Goal: Transaction & Acquisition: Purchase product/service

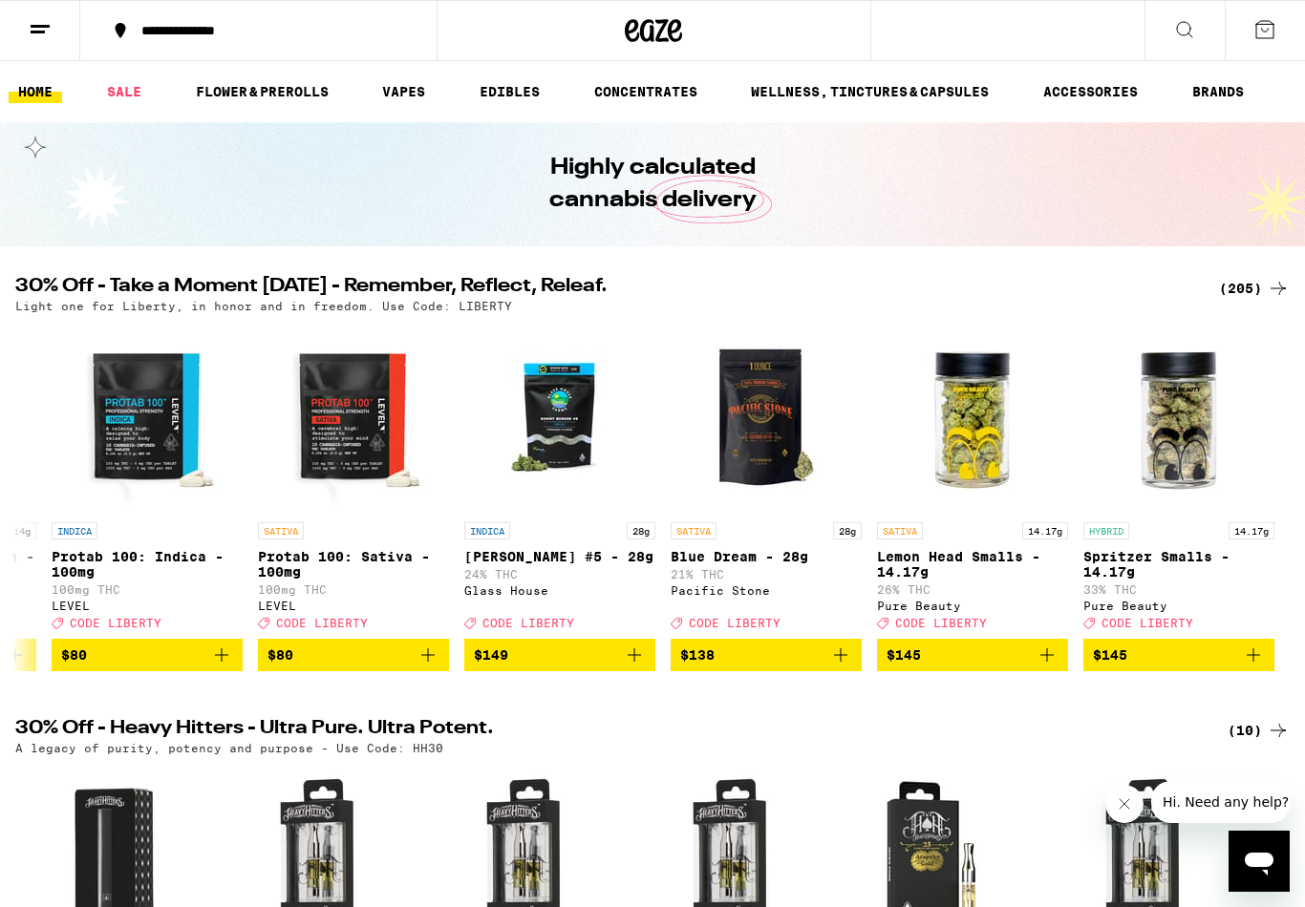
scroll to position [0, 41020]
click at [1048, 667] on icon "Add to bag" at bounding box center [1046, 655] width 23 height 23
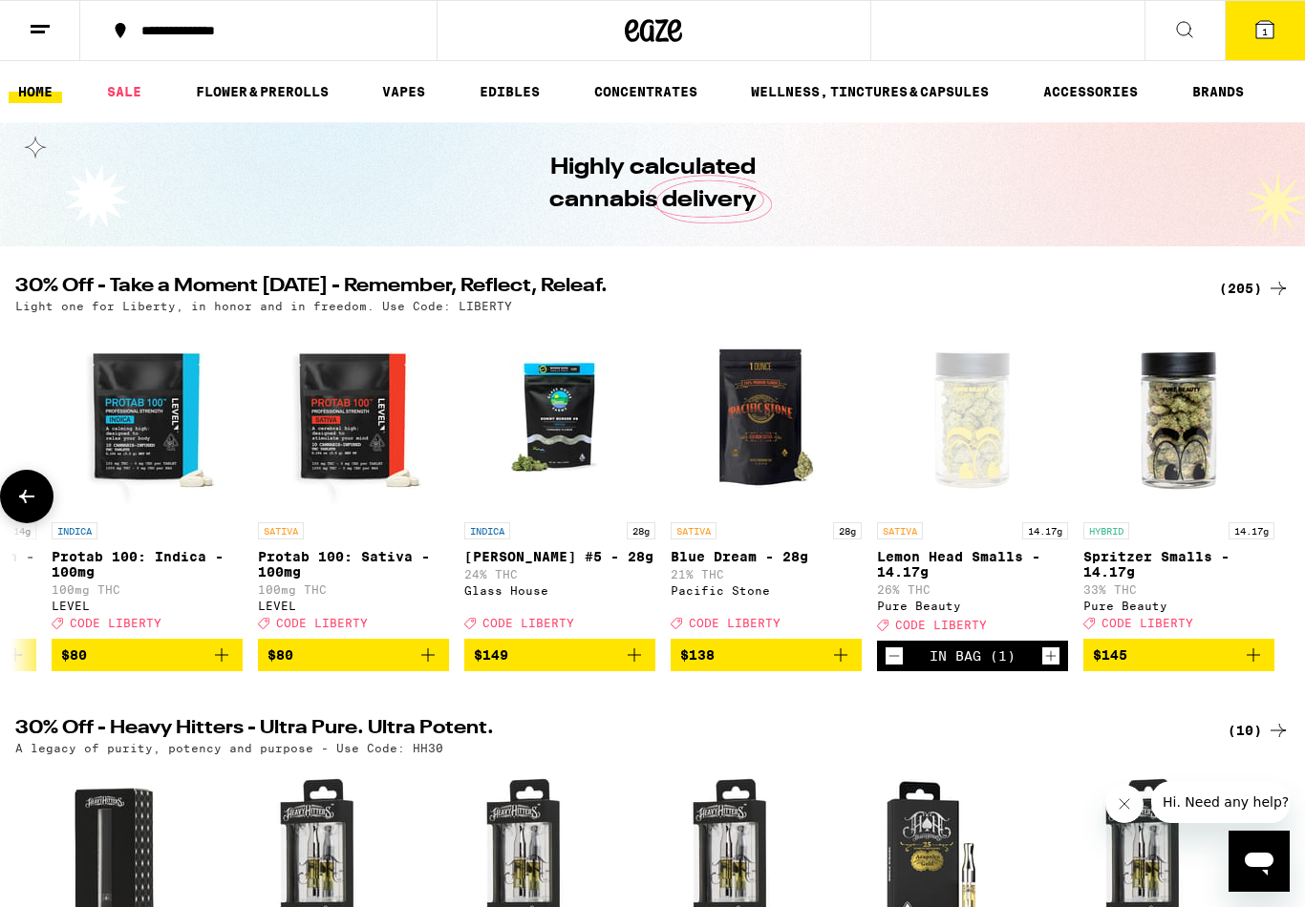
click at [1243, 277] on div "(205)" at bounding box center [1254, 288] width 71 height 23
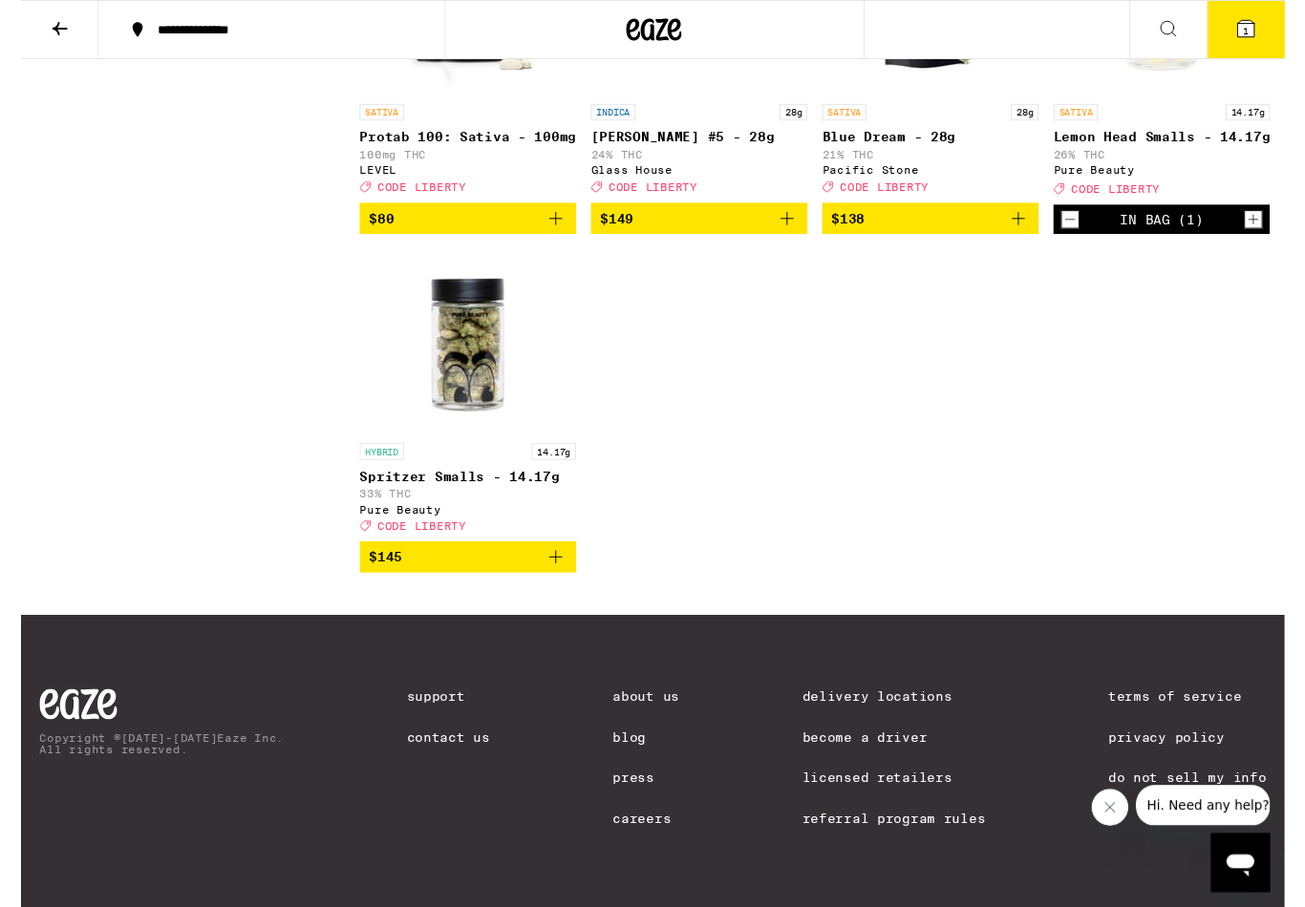
scroll to position [18922, 0]
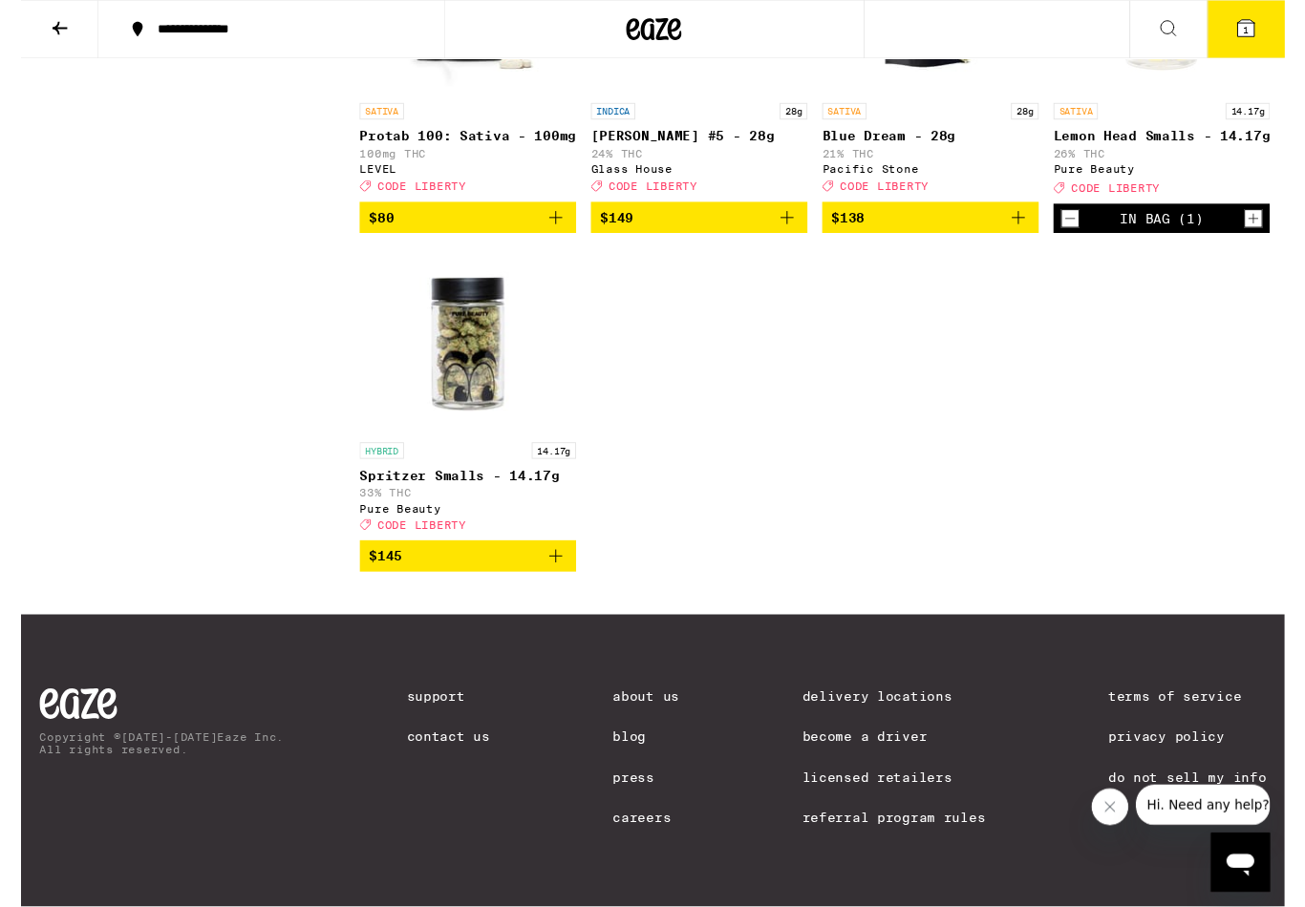
click at [1267, 24] on icon at bounding box center [1264, 29] width 17 height 17
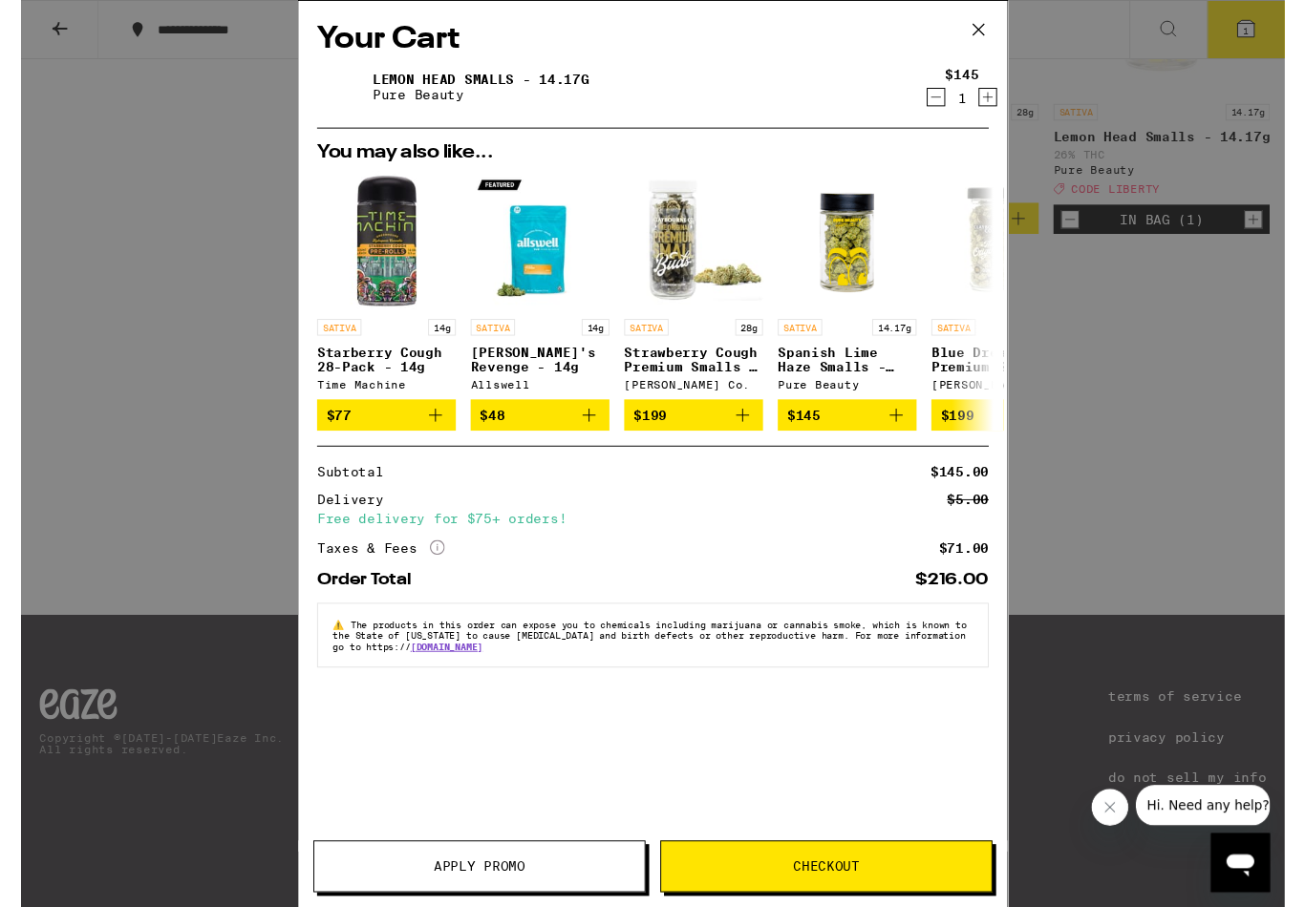
scroll to position [18922, 0]
click at [554, 893] on span "Apply Promo" at bounding box center [473, 894] width 341 height 13
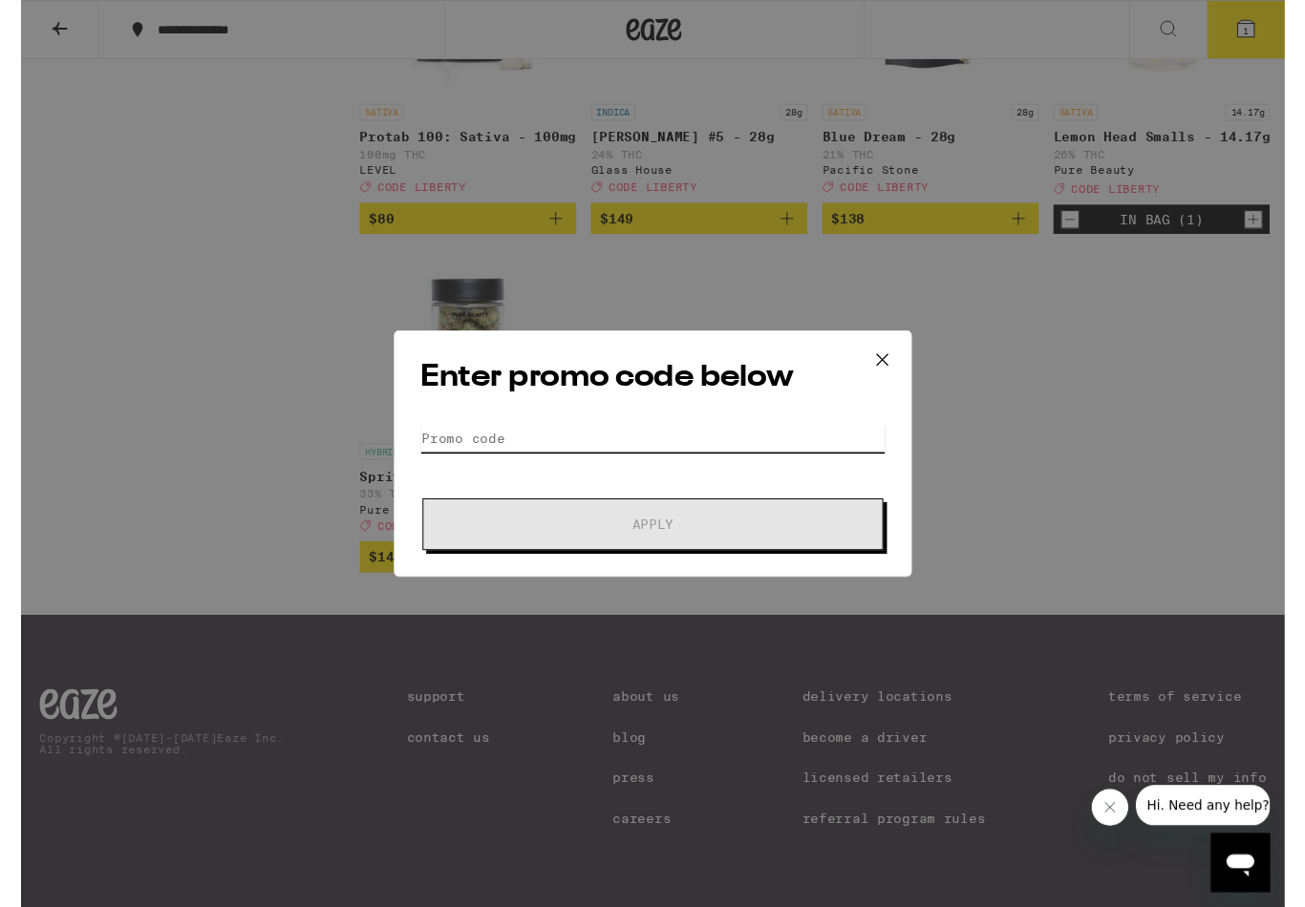
click at [702, 447] on input "Promo Code" at bounding box center [652, 452] width 479 height 29
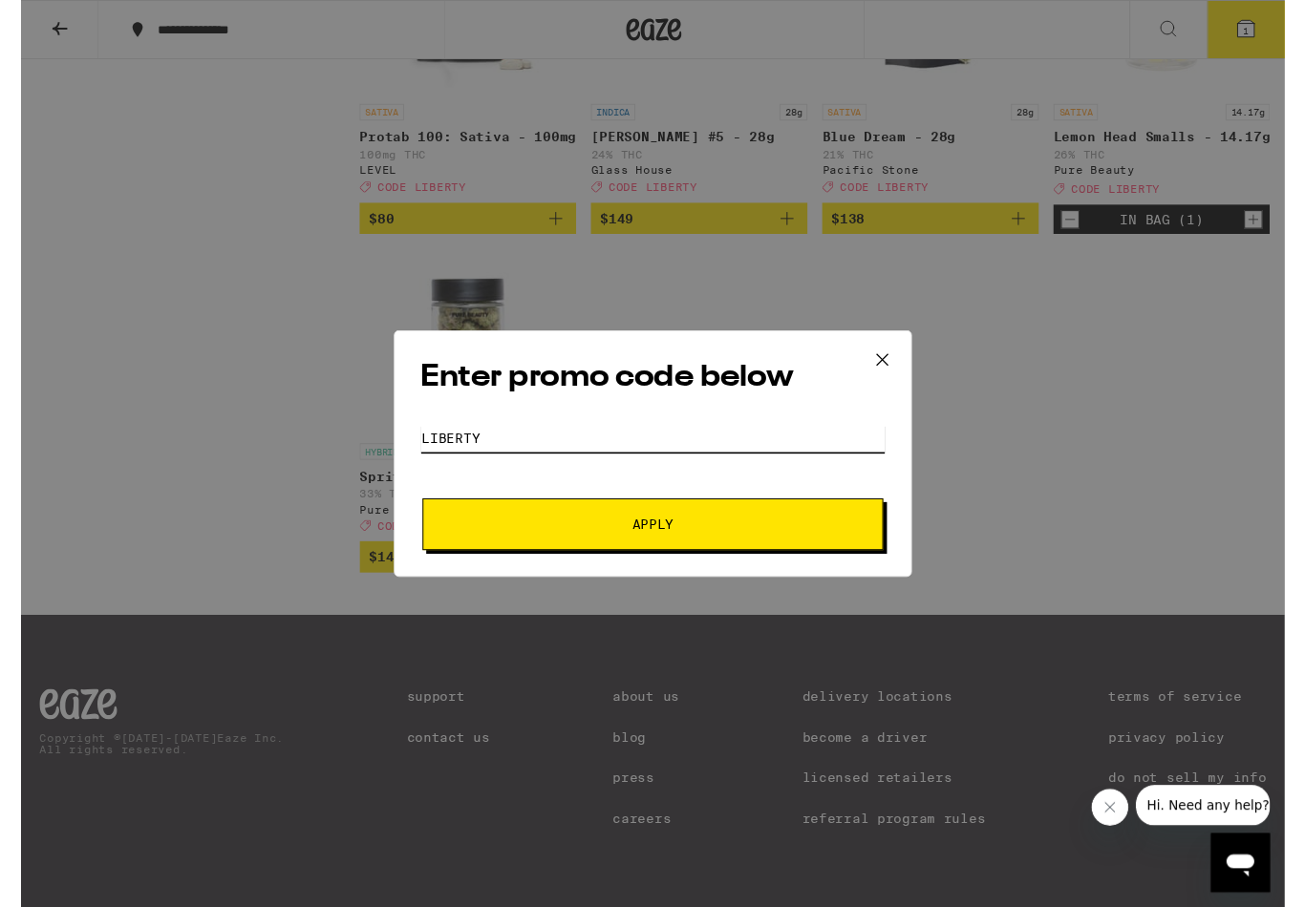
type input "Liberty"
click at [692, 547] on span "Apply" at bounding box center [652, 541] width 344 height 13
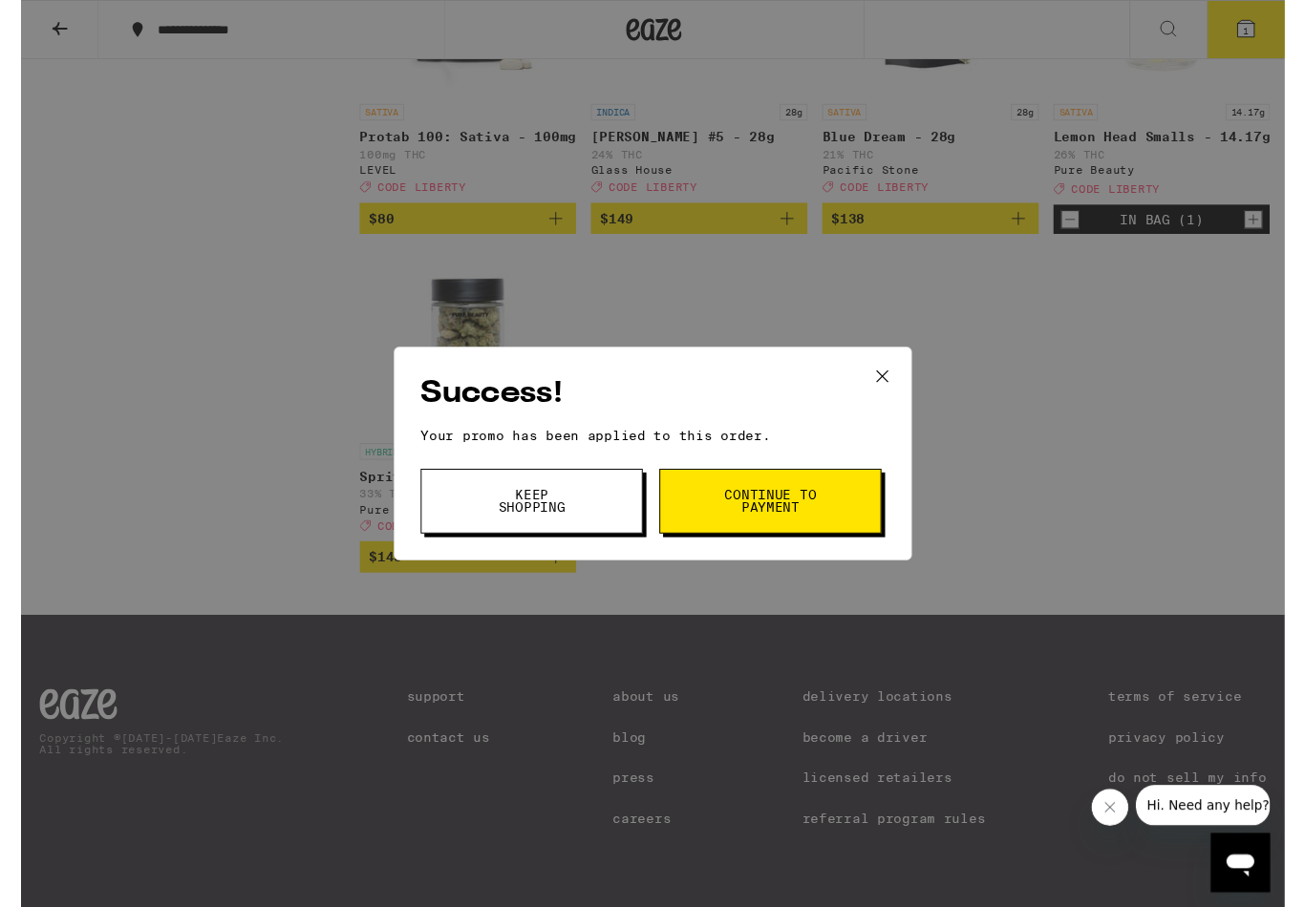
click at [814, 523] on span "Continue to payment" at bounding box center [773, 517] width 97 height 27
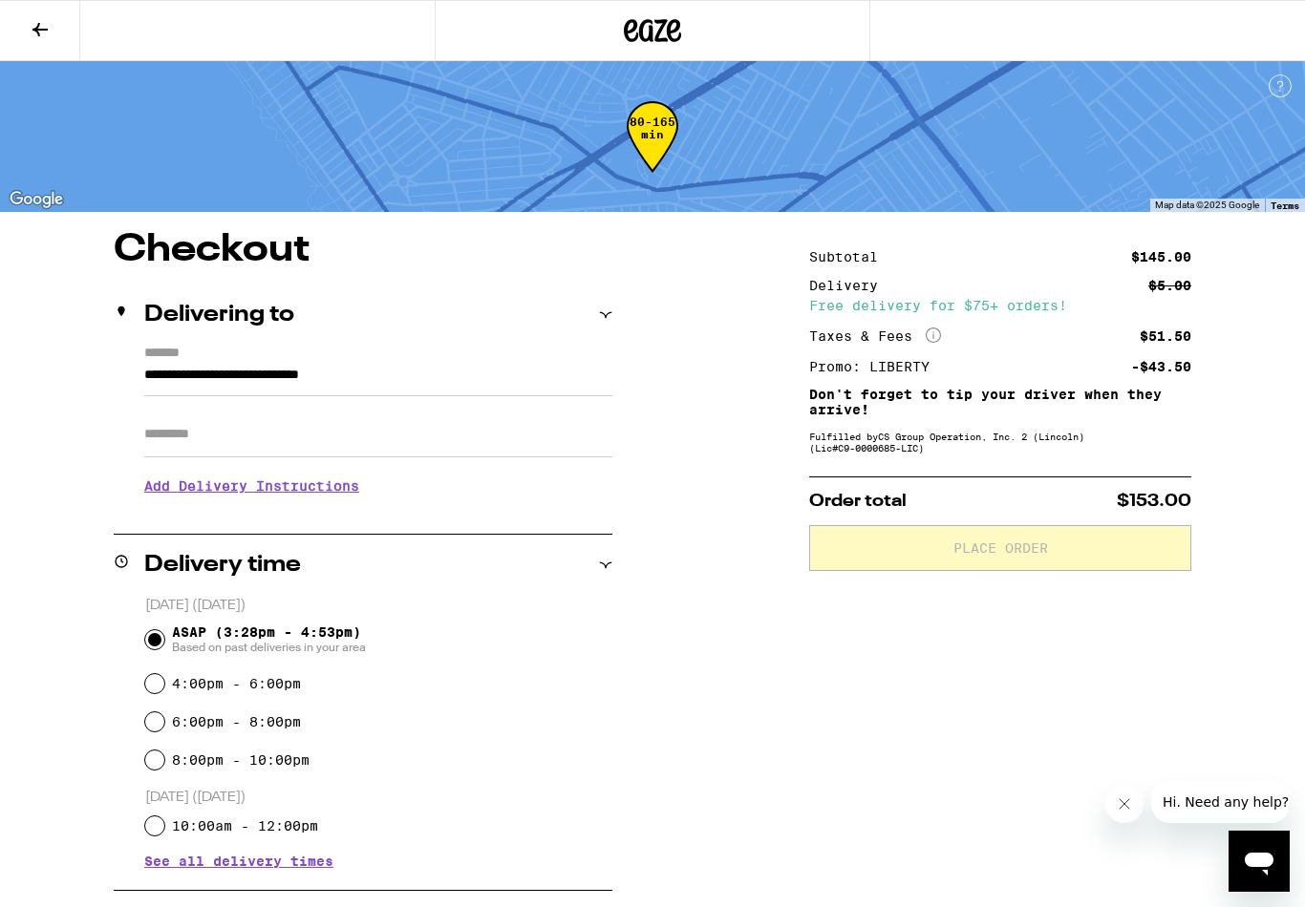
click at [182, 447] on input "Apt/Suite" at bounding box center [378, 435] width 468 height 46
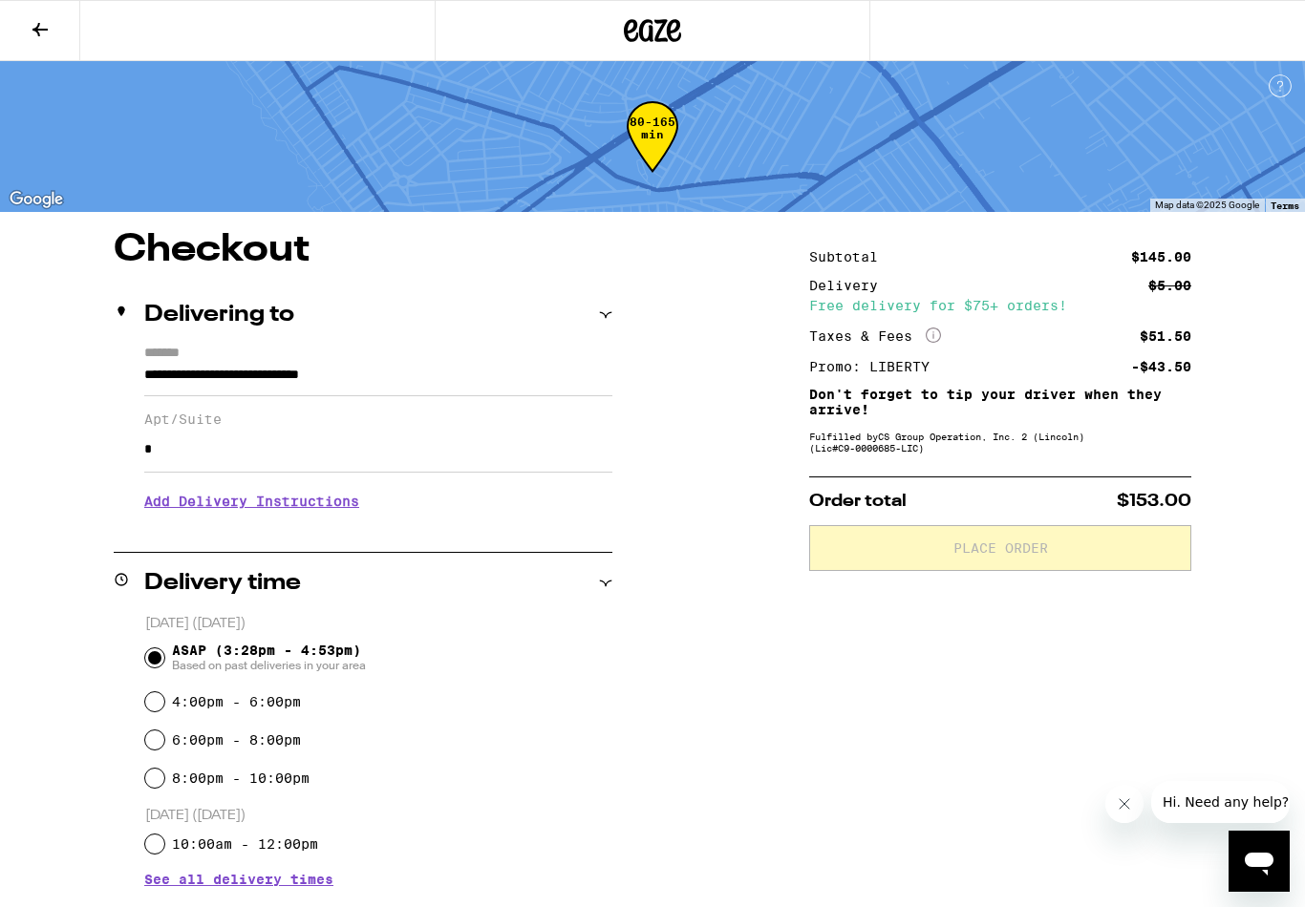
type input "*"
click at [906, 692] on div "Subtotal $145.00 Delivery $5.00 Free delivery for $75+ orders! Taxes & Fees Mor…" at bounding box center [1000, 748] width 382 height 1034
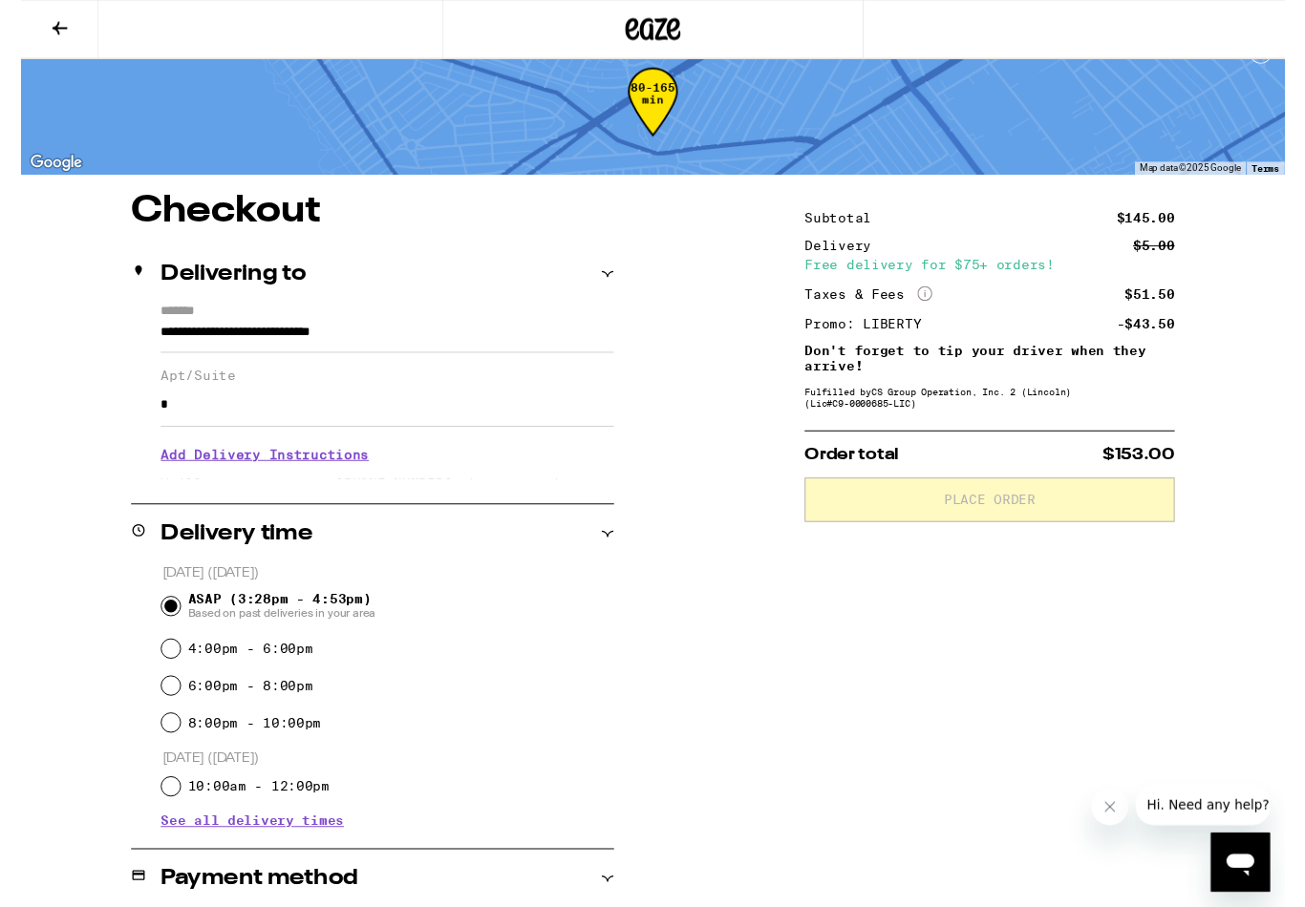
scroll to position [32, 0]
click at [728, 685] on div "**********" at bounding box center [652, 717] width 1305 height 1034
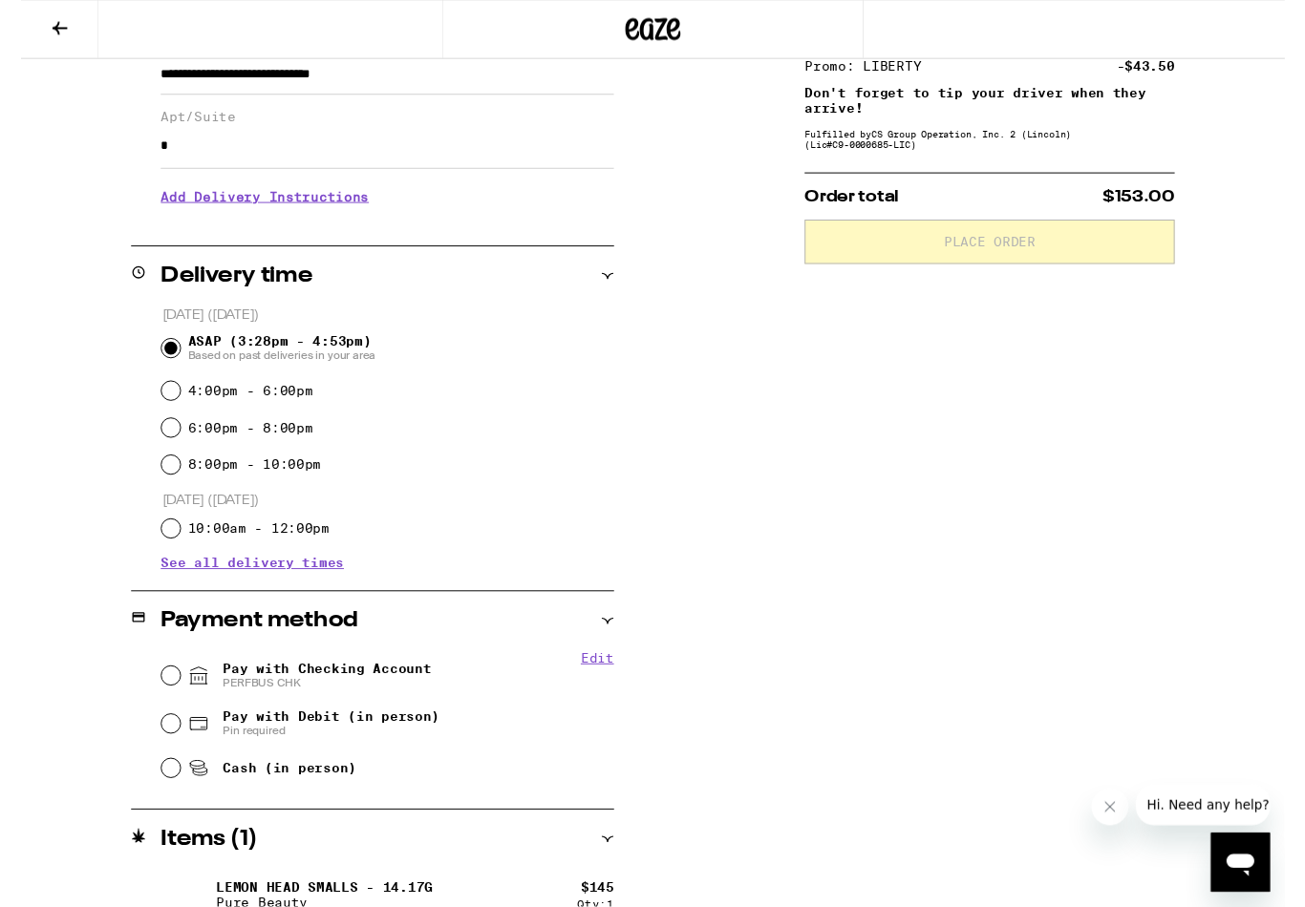
scroll to position [329, 0]
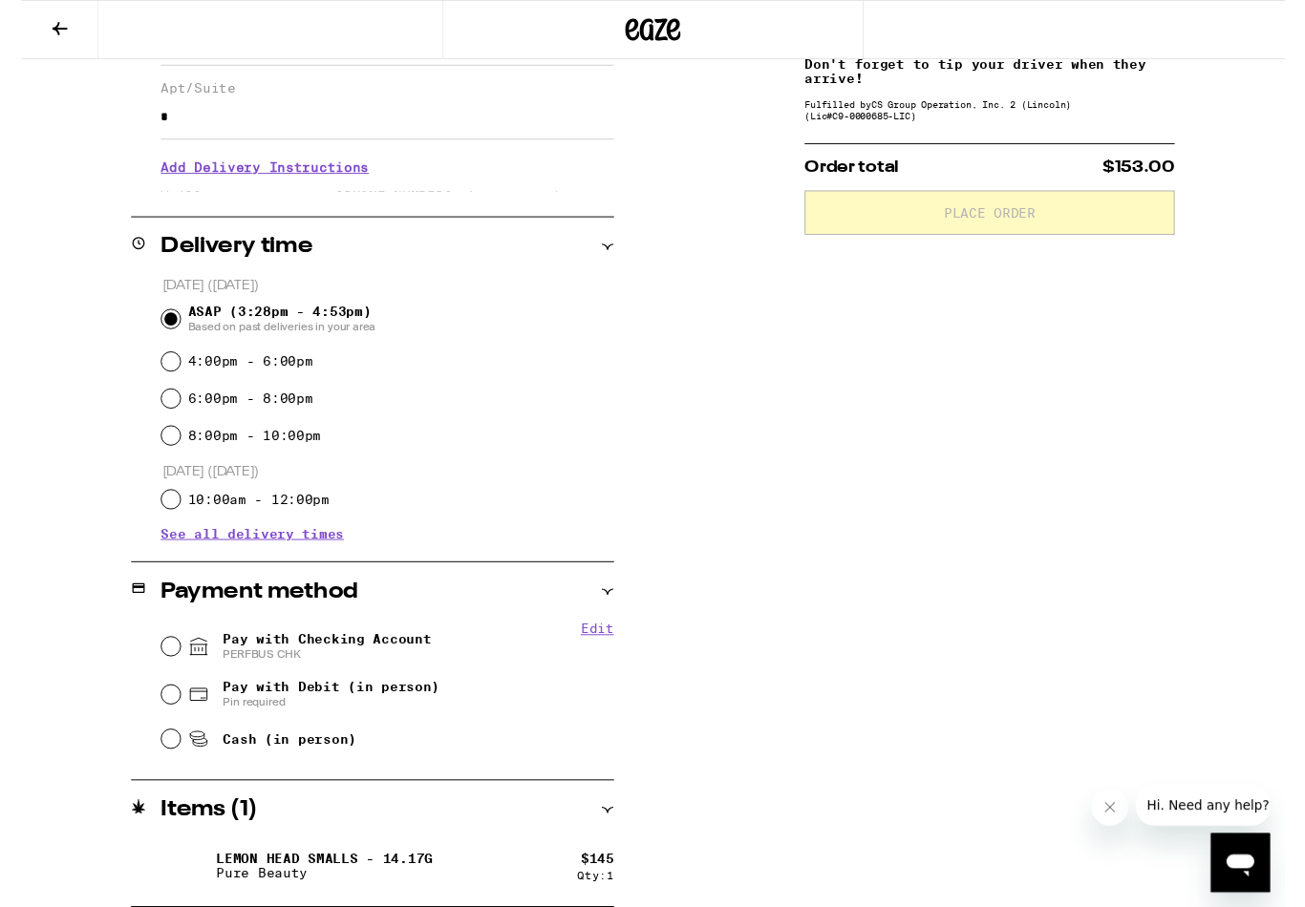
click at [411, 667] on span "Pay with Checking Account PERFBUS CHK" at bounding box center [315, 667] width 215 height 31
click at [164, 667] on input "Pay with Checking Account PERFBUS CHK" at bounding box center [154, 667] width 19 height 19
radio input "true"
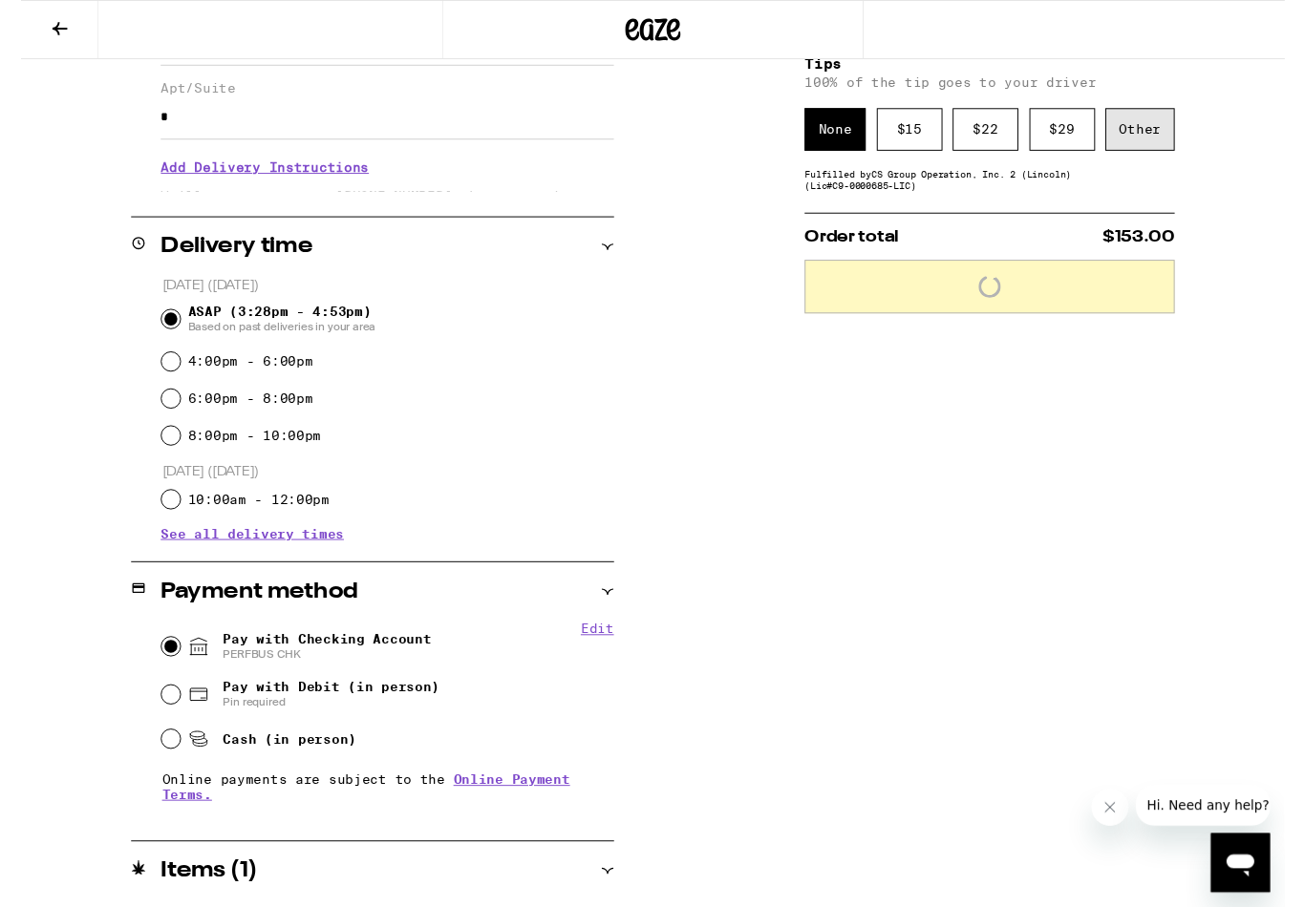
click at [1151, 147] on div "Other" at bounding box center [1155, 134] width 72 height 44
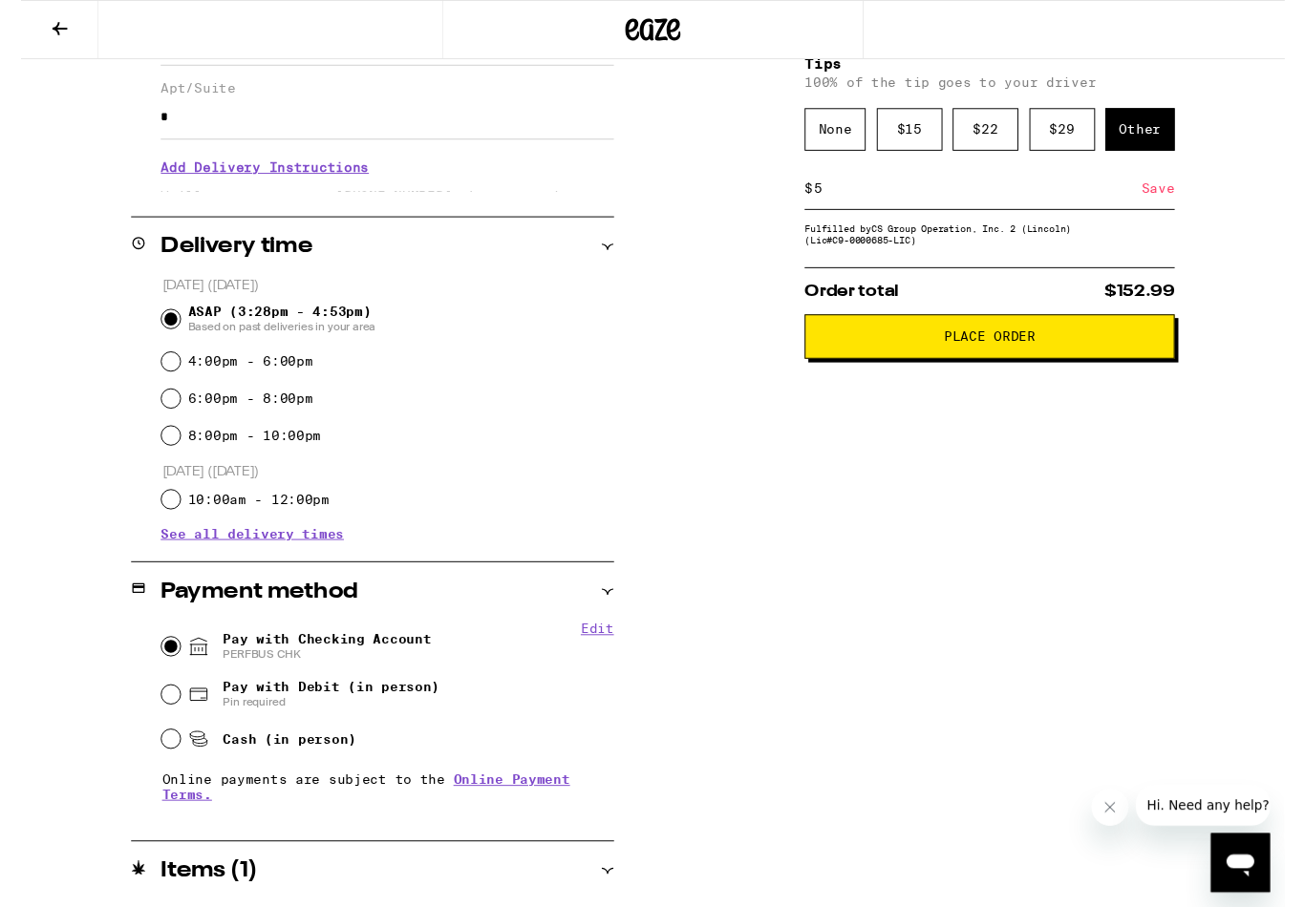
type input "5"
click at [1172, 202] on div "Save" at bounding box center [1174, 195] width 34 height 42
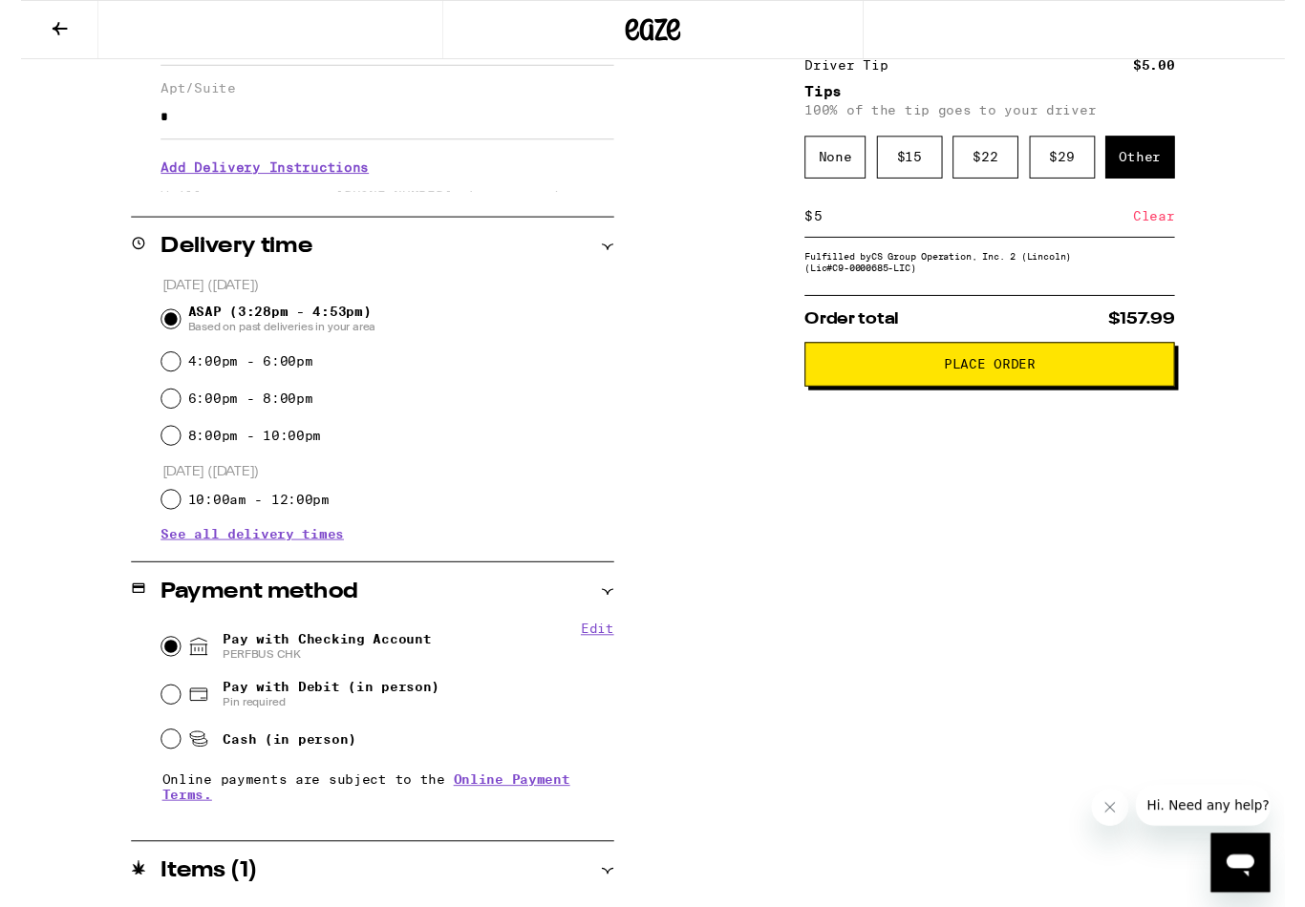
click at [1011, 399] on button "Place Order" at bounding box center [1000, 376] width 382 height 46
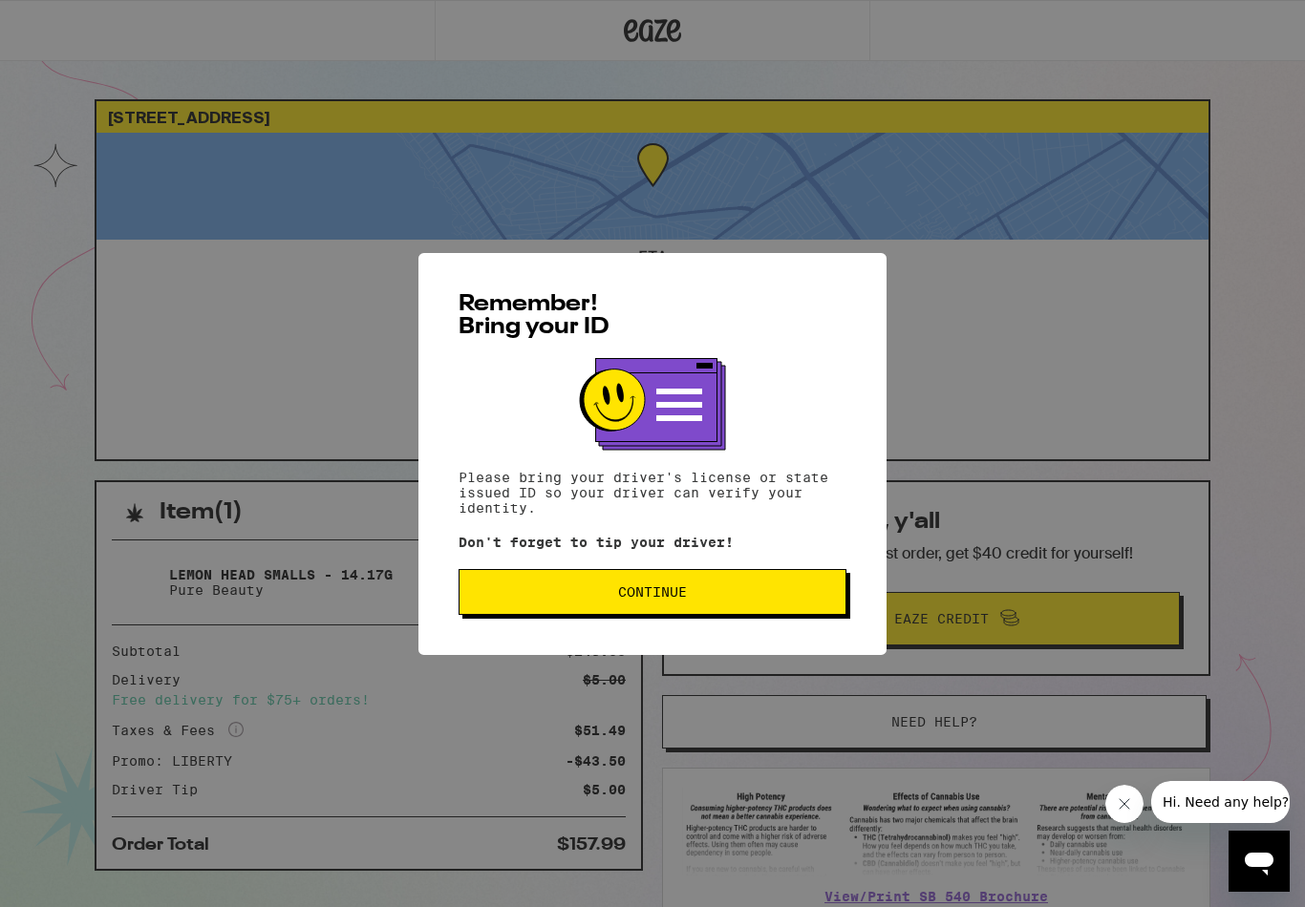
click at [698, 615] on button "Continue" at bounding box center [652, 592] width 388 height 46
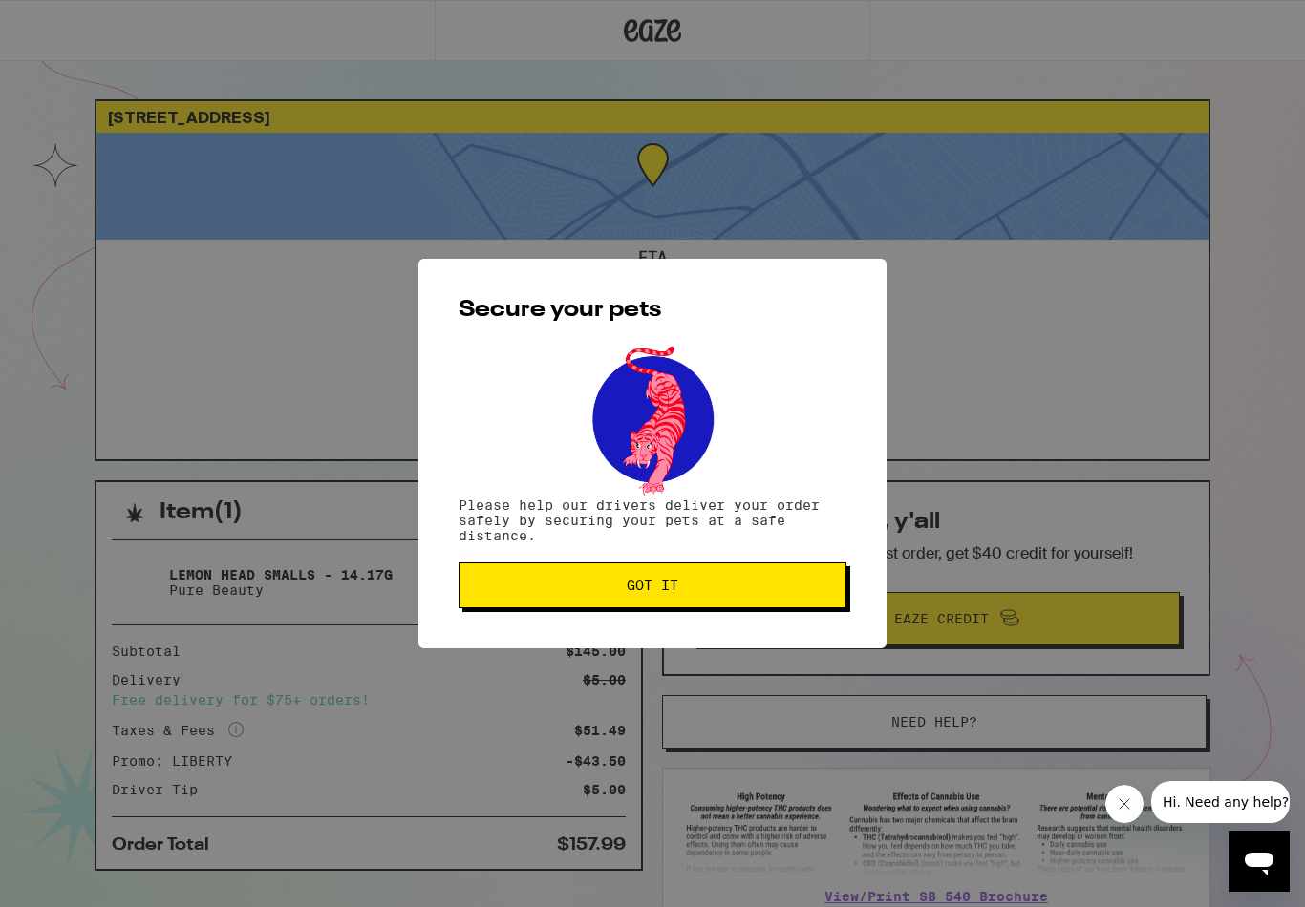
click at [733, 598] on button "Got it" at bounding box center [652, 586] width 388 height 46
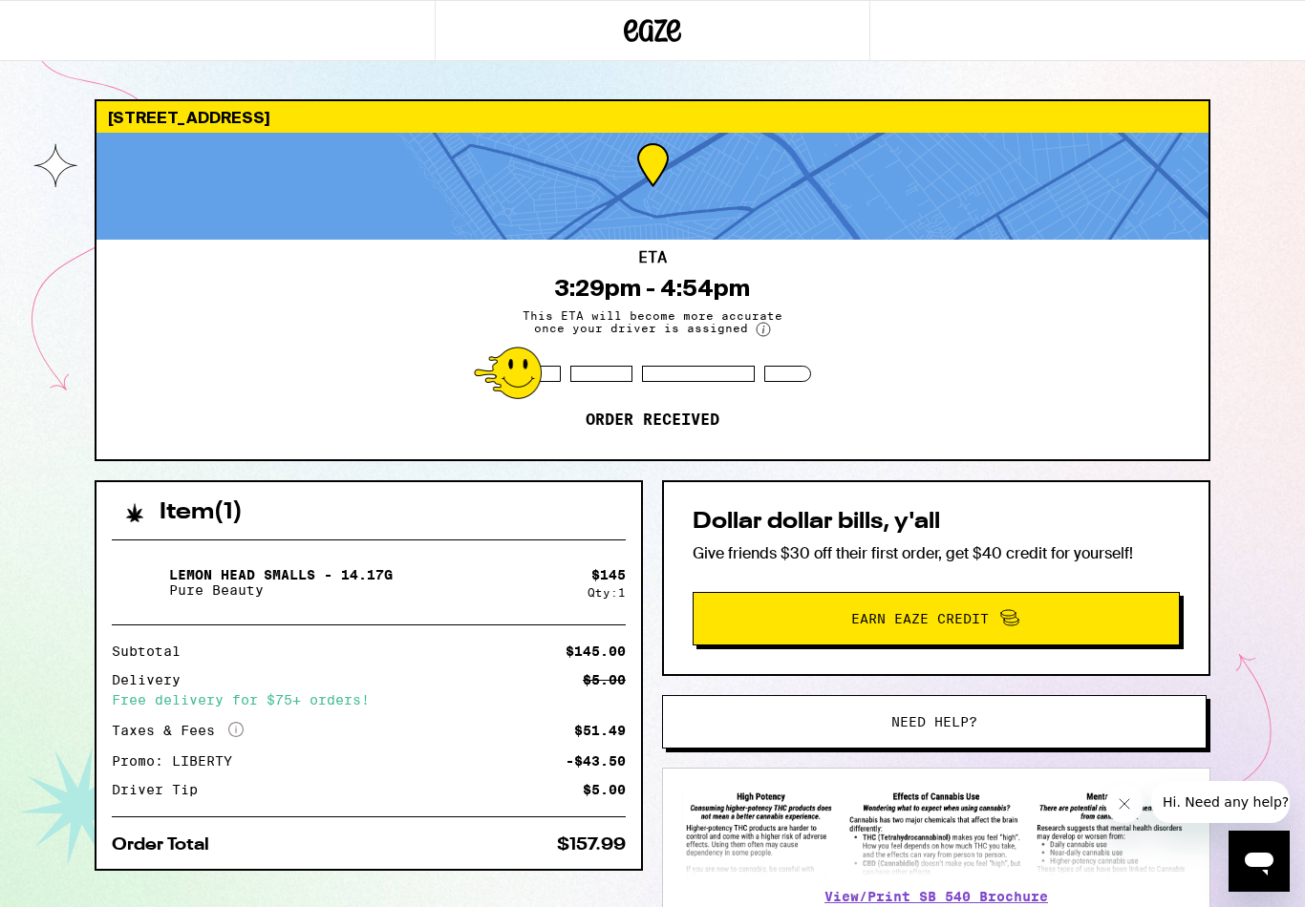
click at [299, 313] on div "ETA 3:29pm - 4:54pm This ETA will become more accurate once your driver is assi…" at bounding box center [652, 350] width 1112 height 220
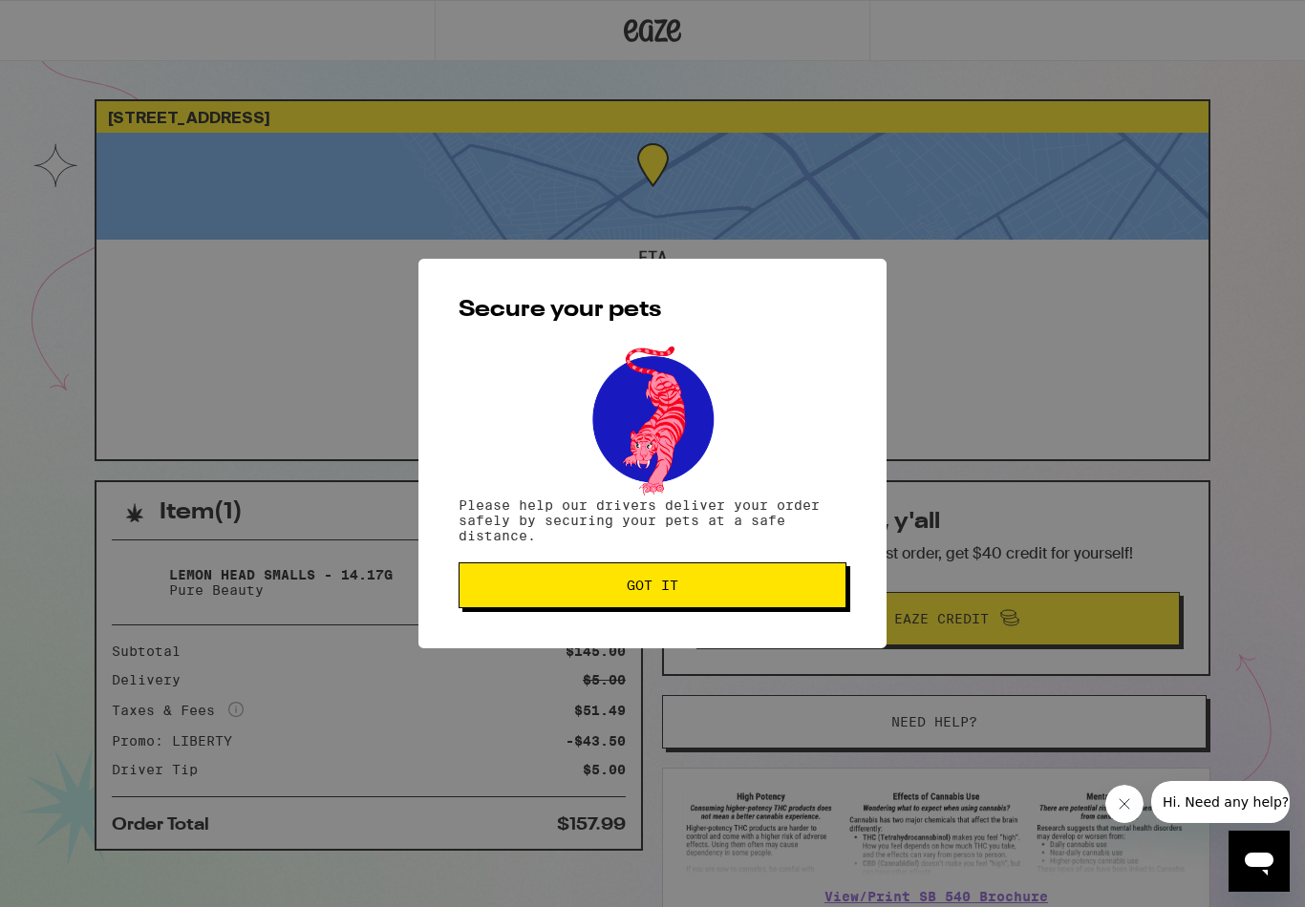
click at [696, 581] on button "Got it" at bounding box center [652, 586] width 388 height 46
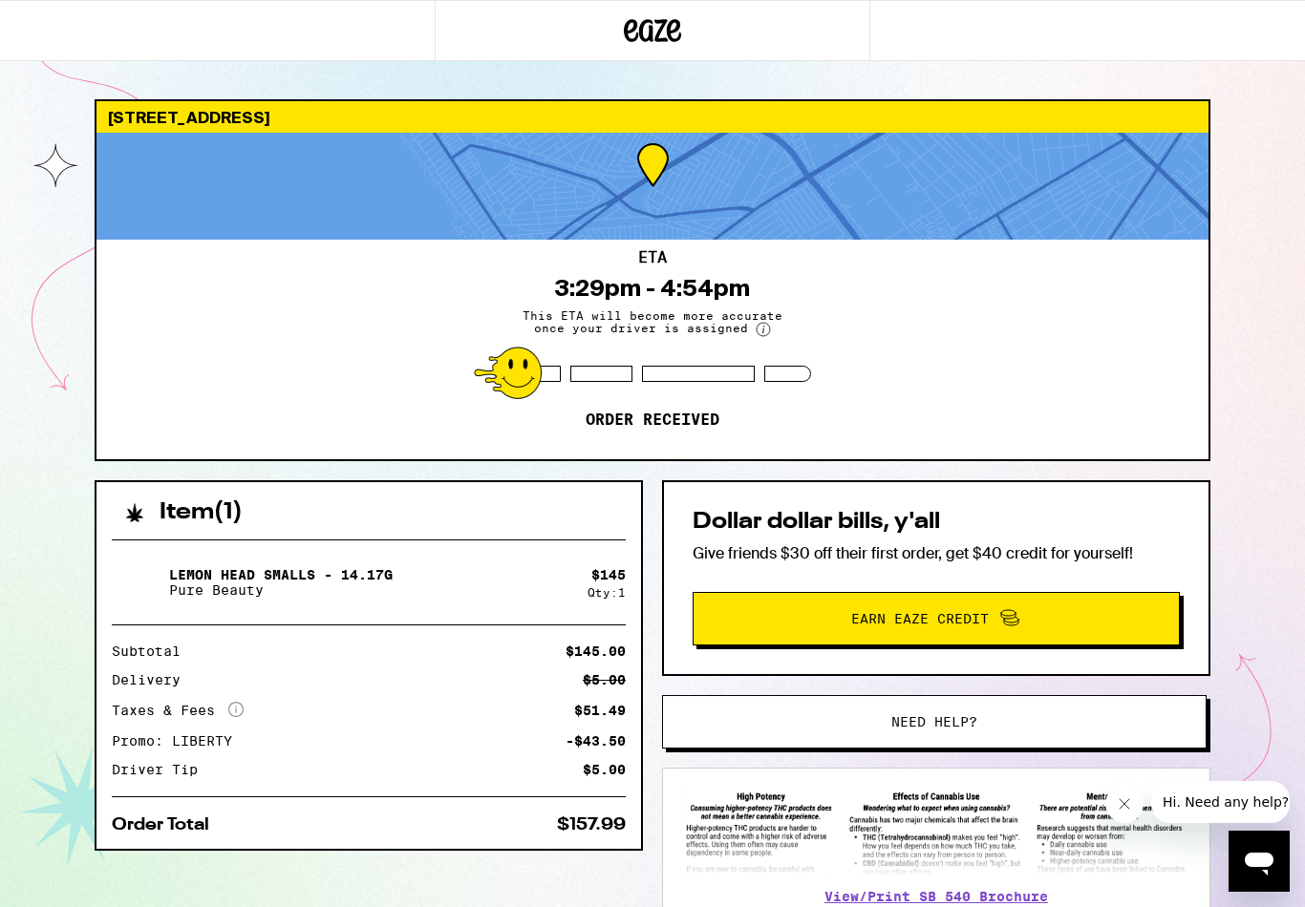
click at [473, 199] on div at bounding box center [652, 186] width 1112 height 107
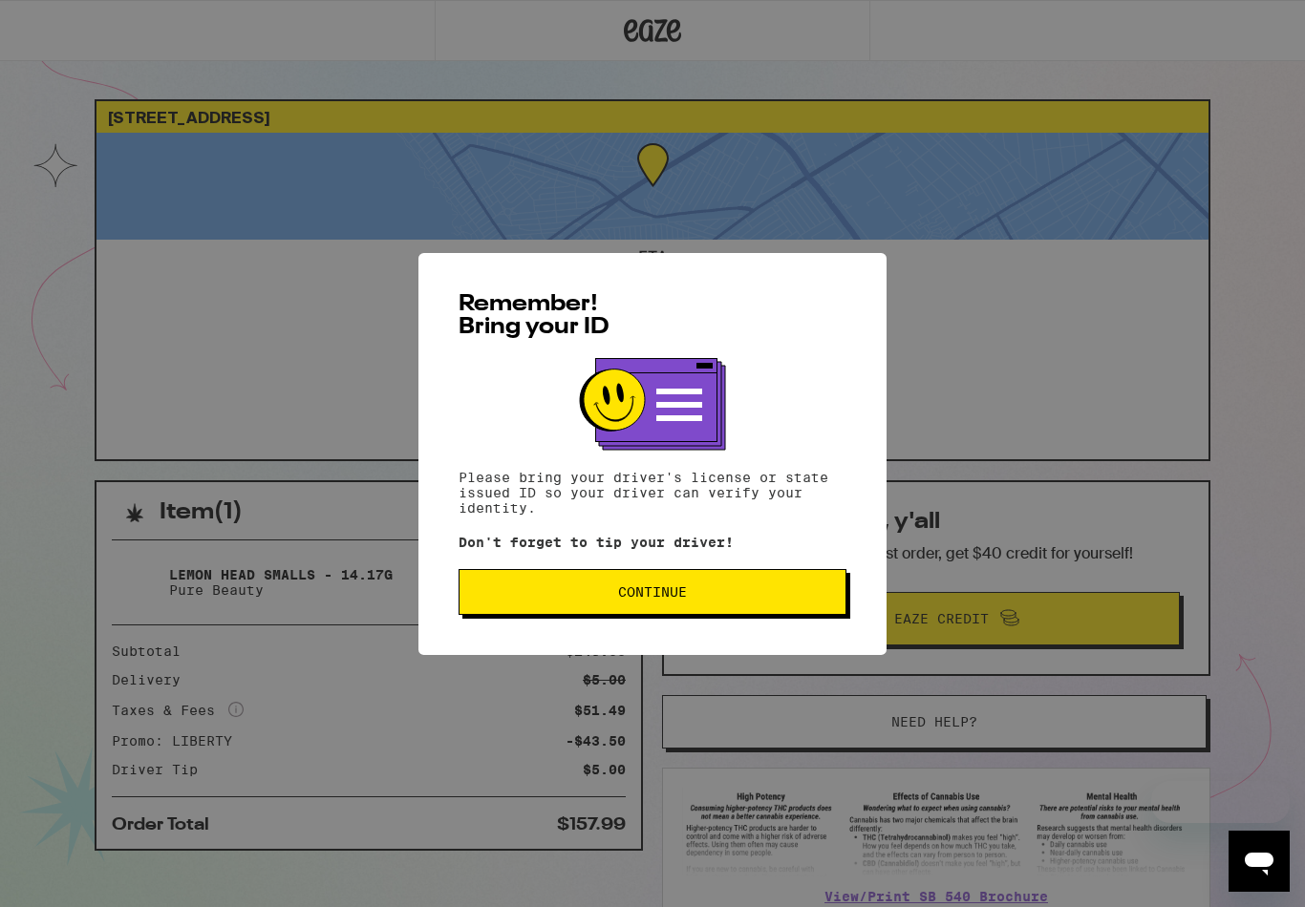
click at [745, 581] on button "Continue" at bounding box center [652, 592] width 388 height 46
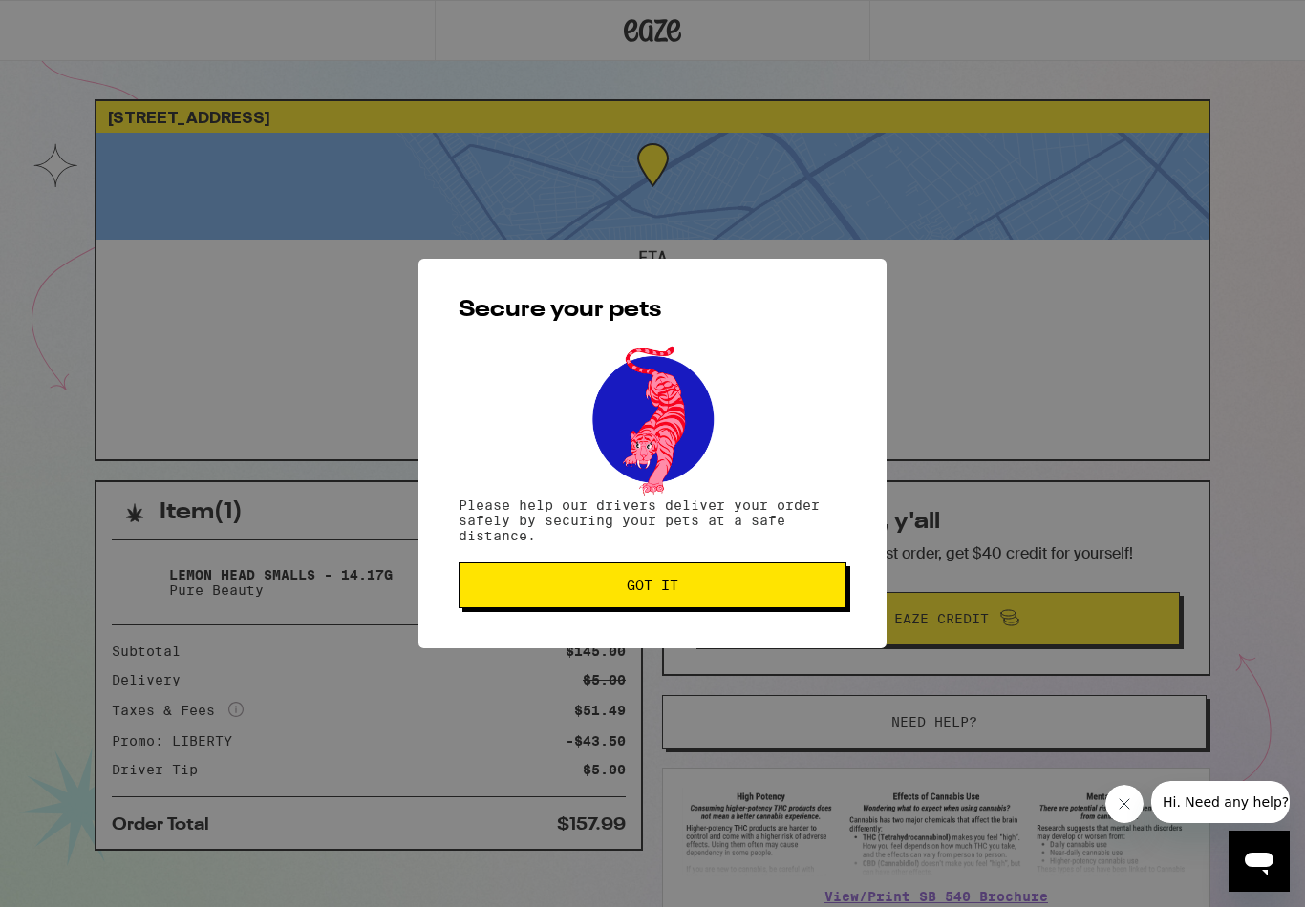
click at [757, 562] on div "Secure your pets Please help our drivers deliver your order safely by securing …" at bounding box center [652, 454] width 468 height 390
click at [758, 583] on button "Got it" at bounding box center [652, 586] width 388 height 46
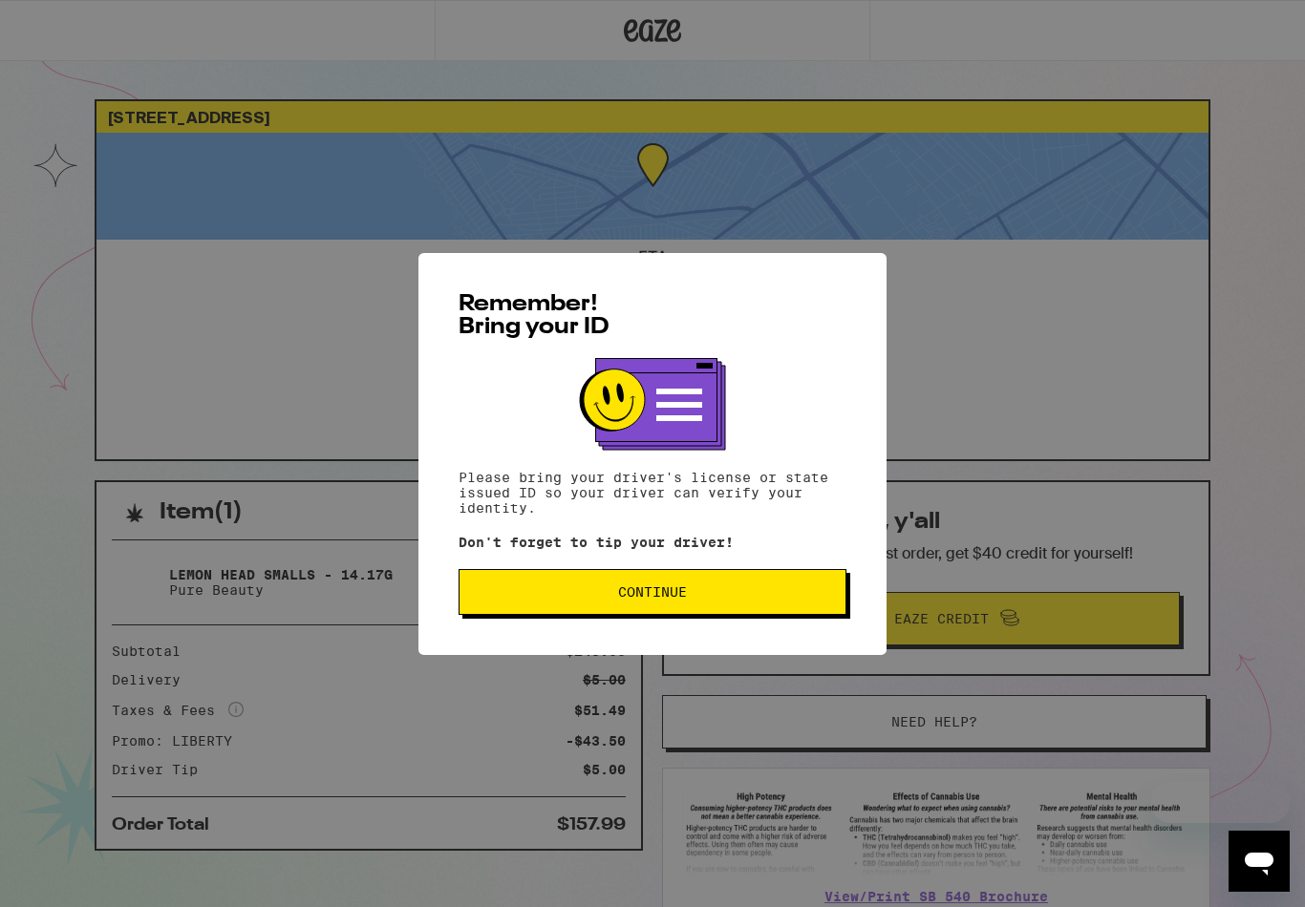
click at [697, 586] on button "Continue" at bounding box center [652, 592] width 388 height 46
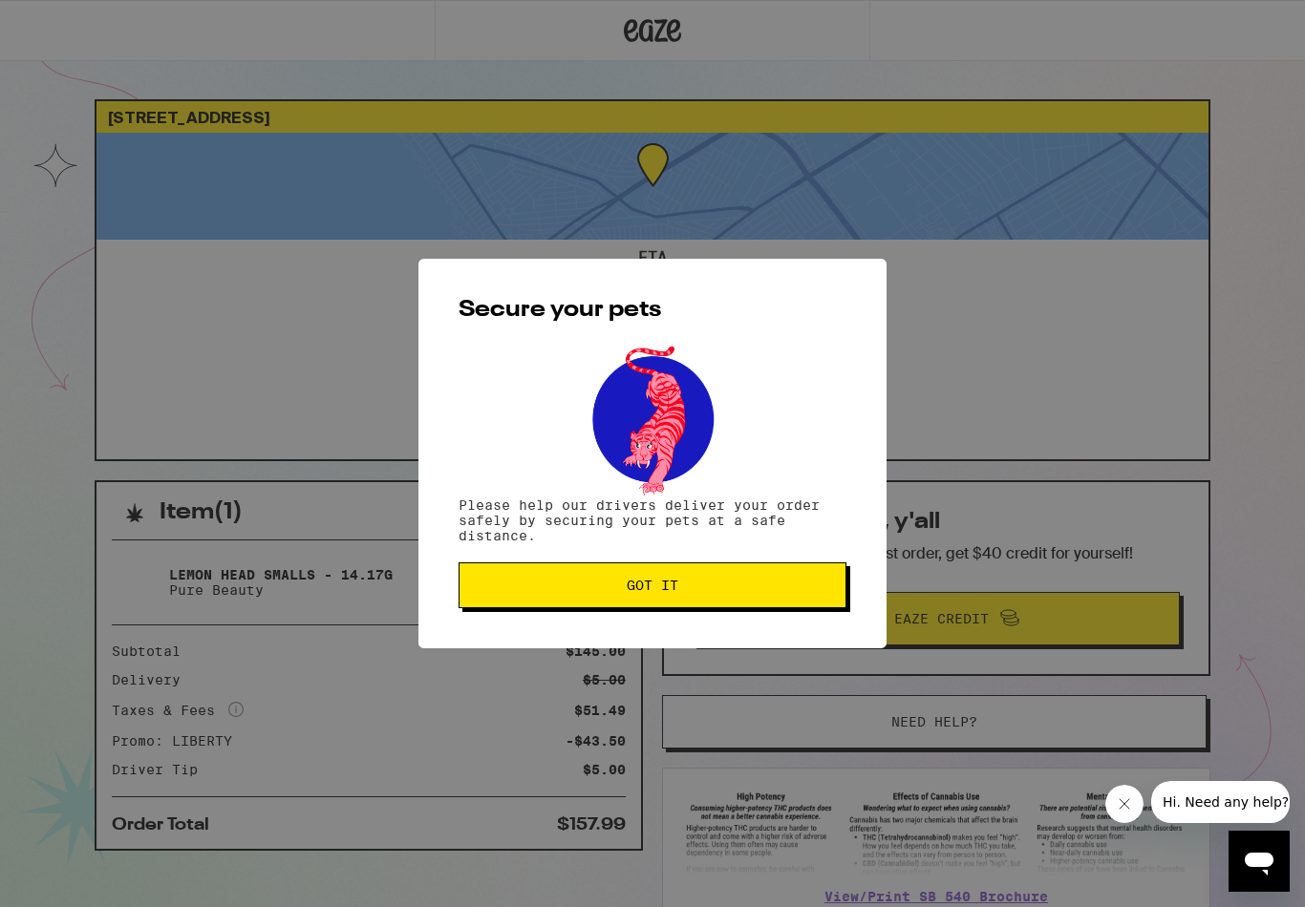
click at [678, 603] on button "Got it" at bounding box center [652, 586] width 388 height 46
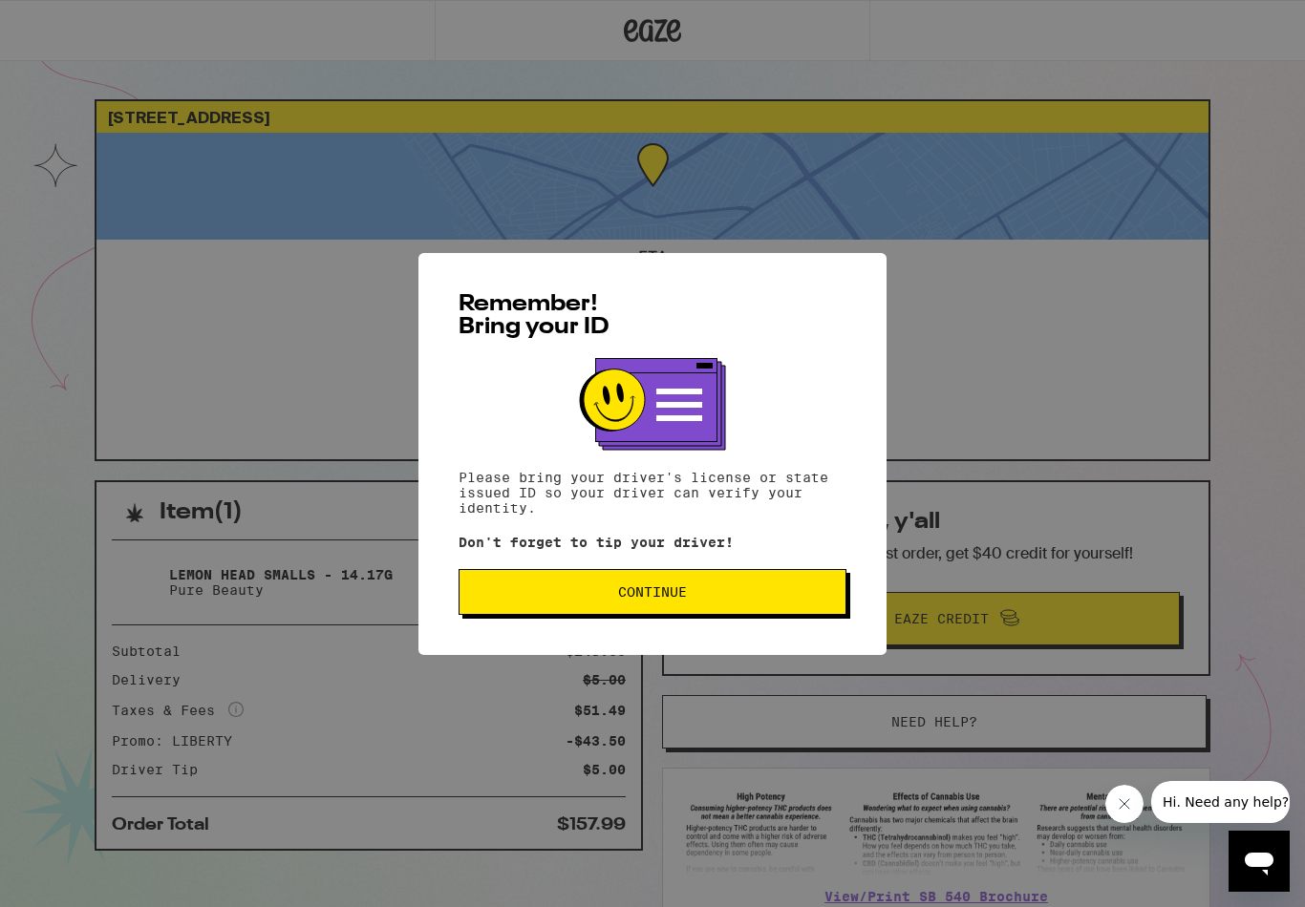
click at [500, 567] on div "Remember! Bring your ID Please bring your driver's license or state issued ID s…" at bounding box center [652, 454] width 468 height 402
click at [538, 593] on span "Continue" at bounding box center [652, 592] width 355 height 13
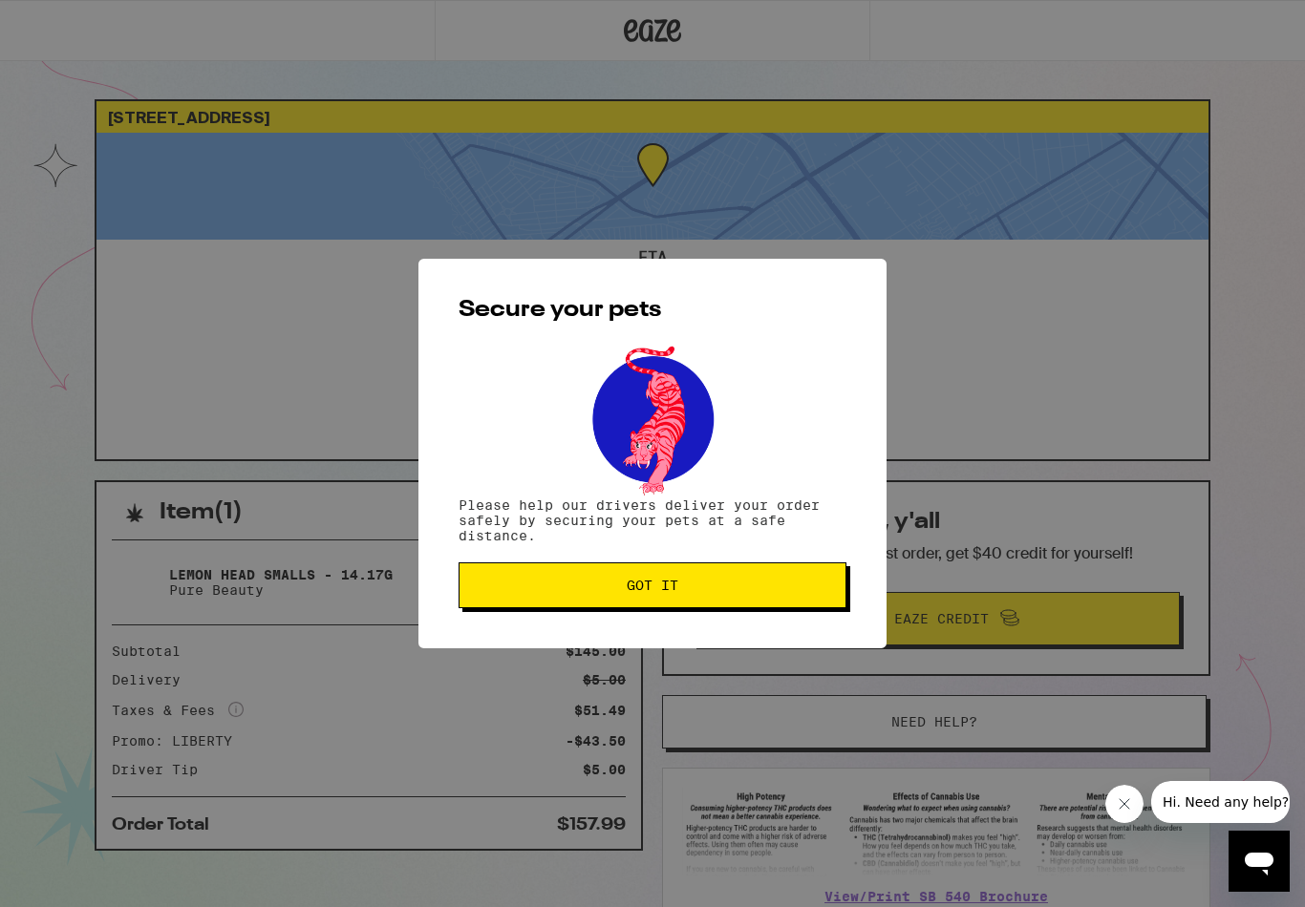
click at [521, 608] on button "Got it" at bounding box center [652, 586] width 388 height 46
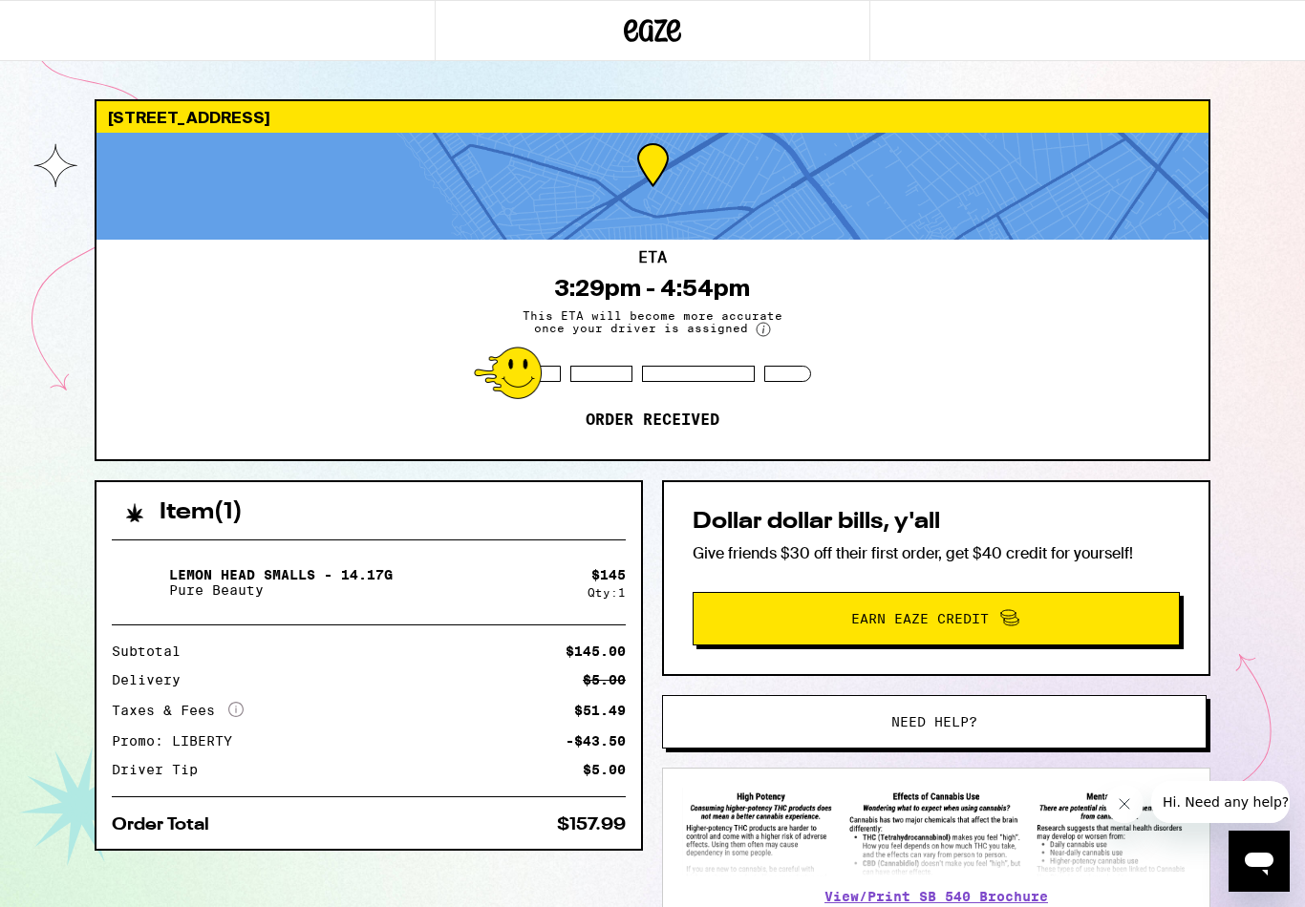
click at [1127, 808] on icon "Close message from company" at bounding box center [1124, 804] width 15 height 15
